Goal: Information Seeking & Learning: Learn about a topic

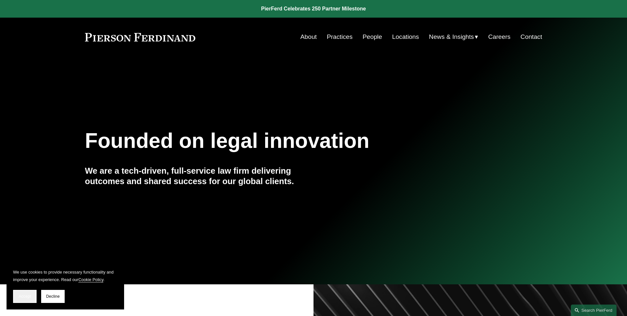
click at [27, 294] on button "Accept" at bounding box center [25, 296] width 24 height 13
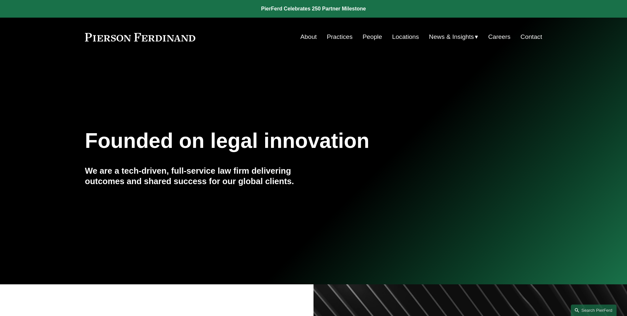
click at [0, 0] on span "News" at bounding box center [0, 0] width 0 height 0
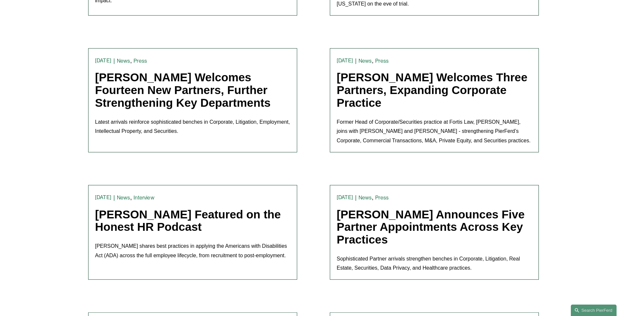
scroll to position [437, 0]
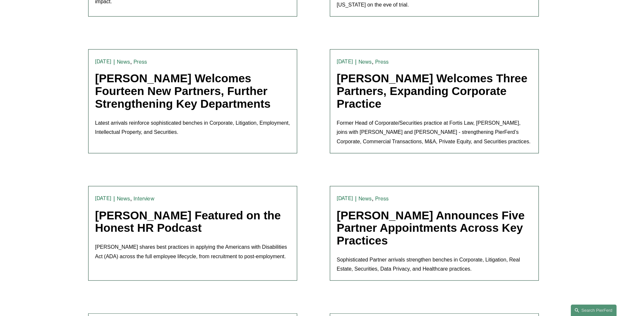
click at [175, 100] on link "[PERSON_NAME] Welcomes Fourteen New Partners, Further Strengthening Key Departm…" at bounding box center [183, 91] width 176 height 38
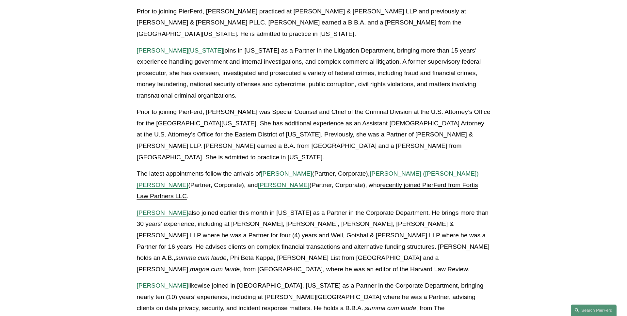
scroll to position [926, 0]
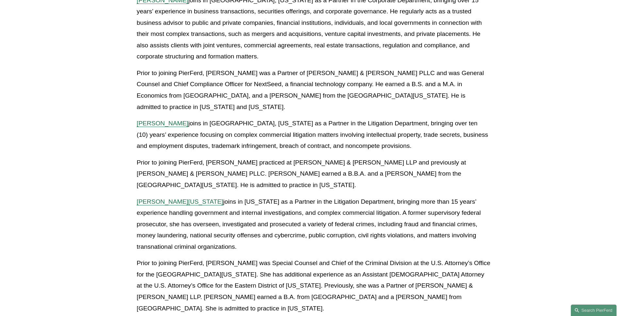
click at [170, 198] on span "[PERSON_NAME][US_STATE]" at bounding box center [180, 201] width 87 height 7
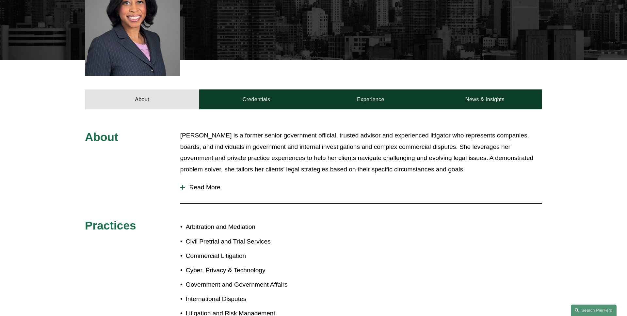
scroll to position [235, 0]
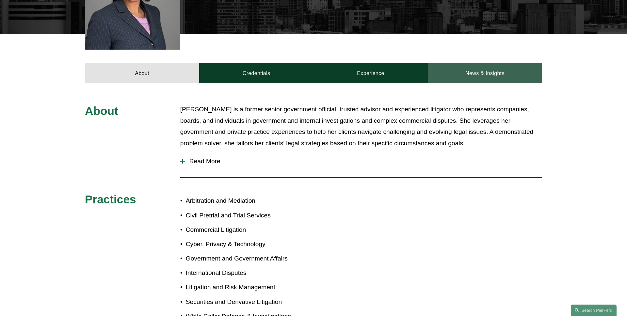
click at [466, 70] on link "News & Insights" at bounding box center [485, 73] width 114 height 20
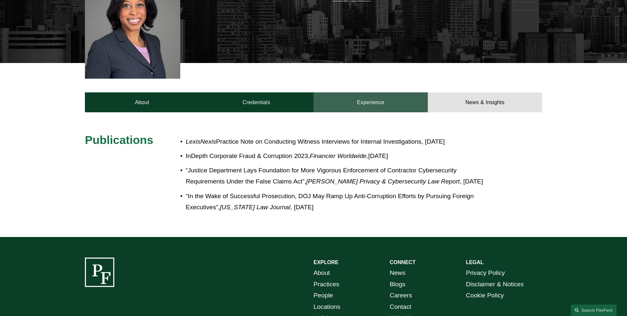
scroll to position [204, 0]
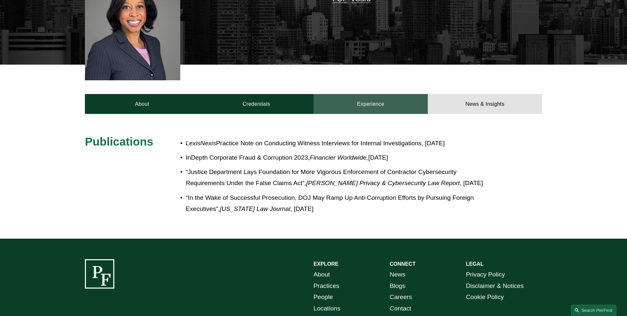
click at [359, 104] on link "Experience" at bounding box center [371, 104] width 114 height 20
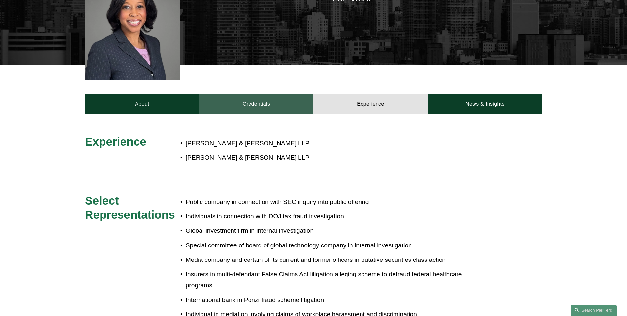
click at [253, 99] on link "Credentials" at bounding box center [256, 104] width 114 height 20
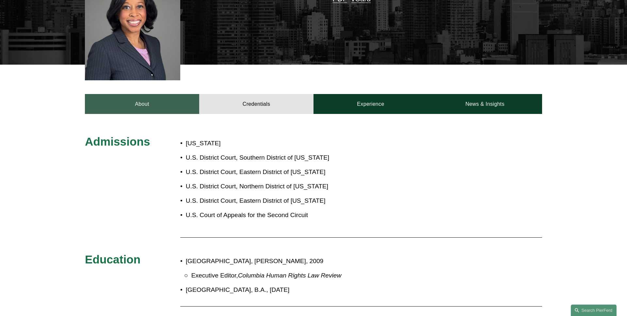
click at [136, 102] on link "About" at bounding box center [142, 104] width 114 height 20
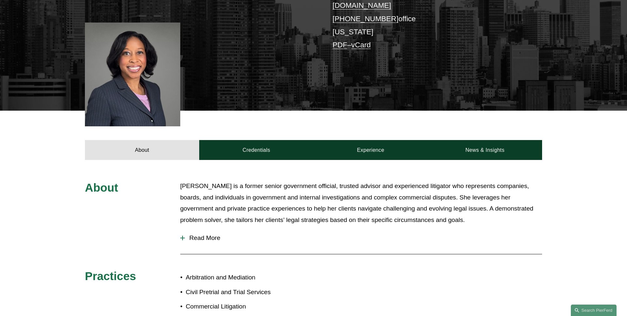
scroll to position [0, 0]
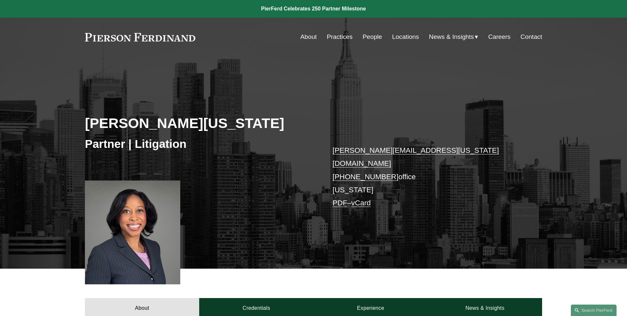
click at [70, 91] on div "Alicia N. Washington Partner | Litigation alicia.washington@pierferd.com +1.929…" at bounding box center [313, 172] width 627 height 194
